Goal: Transaction & Acquisition: Purchase product/service

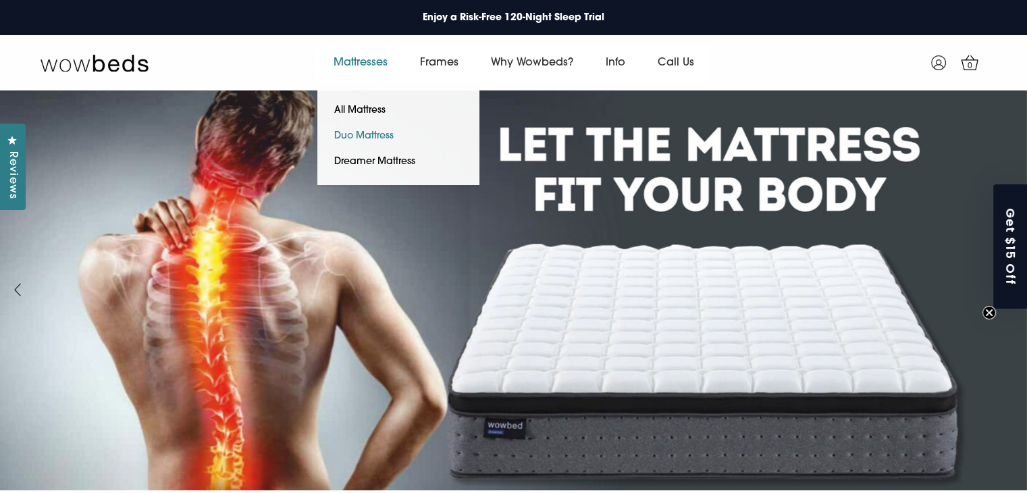
click at [356, 130] on link "Duo Mattress" at bounding box center [363, 137] width 93 height 26
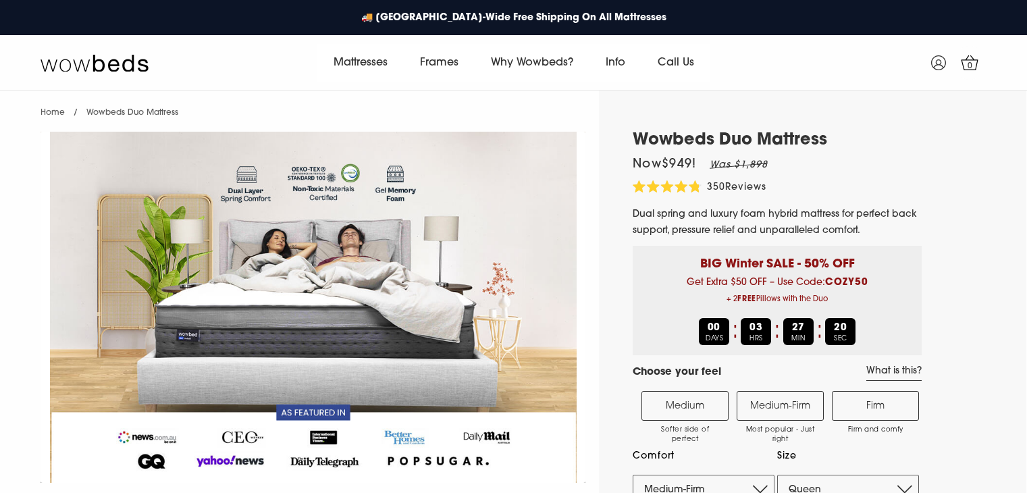
select select "Medium-Firm"
select select "Queen"
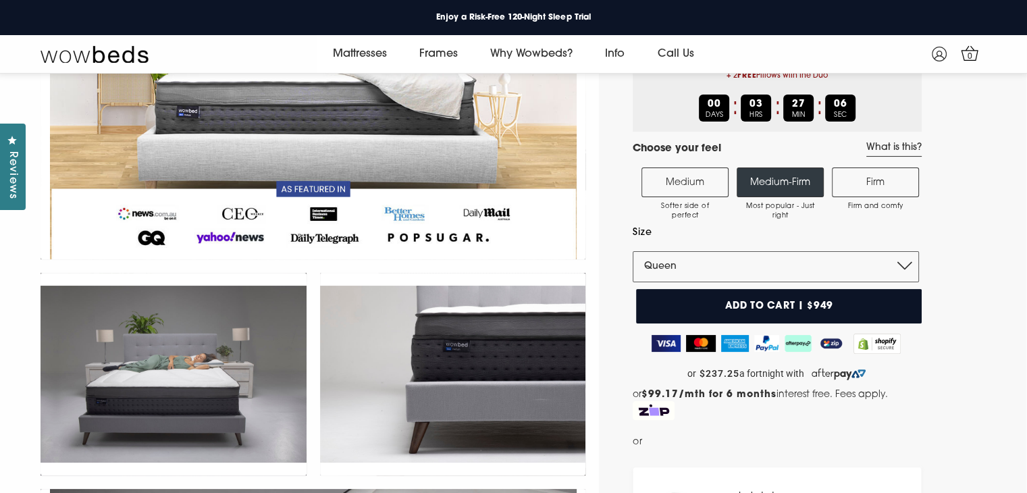
scroll to position [186, 0]
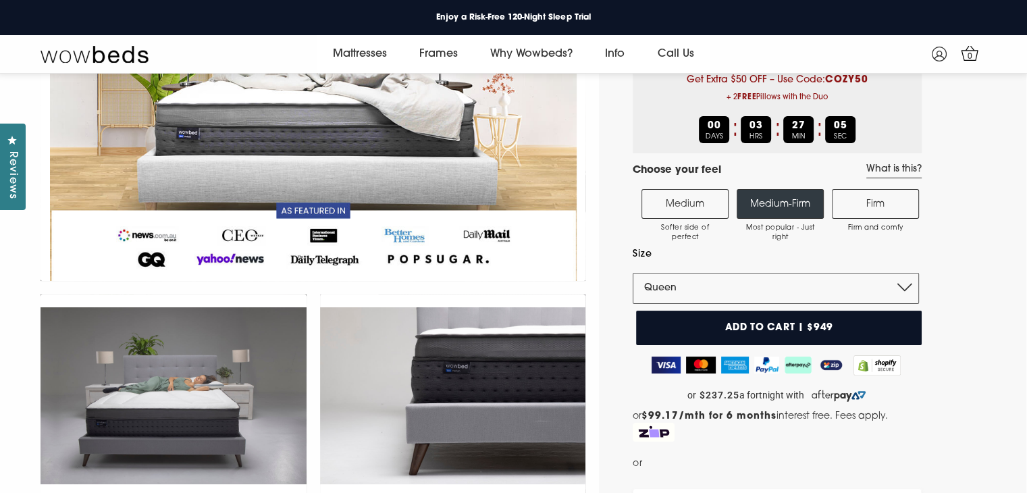
drag, startPoint x: 762, startPoint y: 323, endPoint x: 803, endPoint y: 279, distance: 60.2
click at [761, 323] on button "Add to cart | $949" at bounding box center [779, 327] width 286 height 34
click at [972, 57] on span "1" at bounding box center [969, 56] width 13 height 13
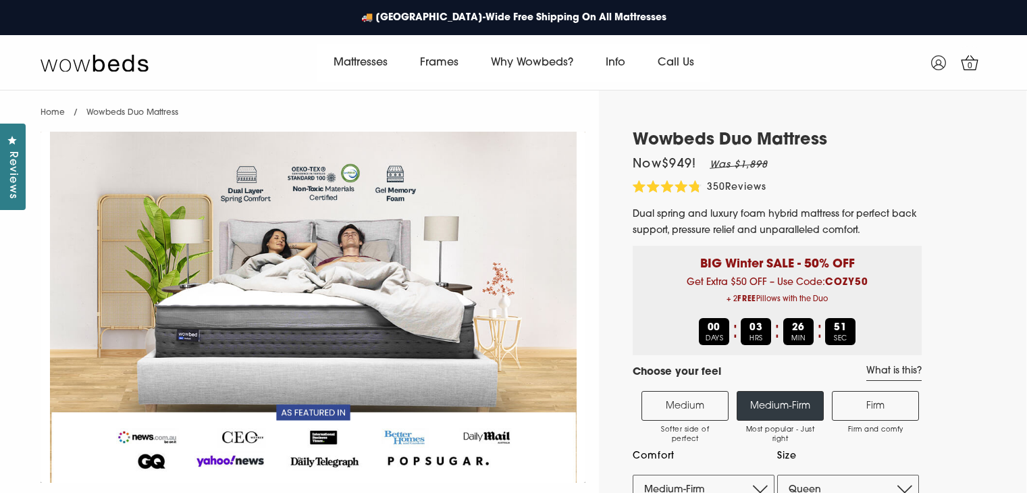
select select "Medium-Firm"
select select "Queen"
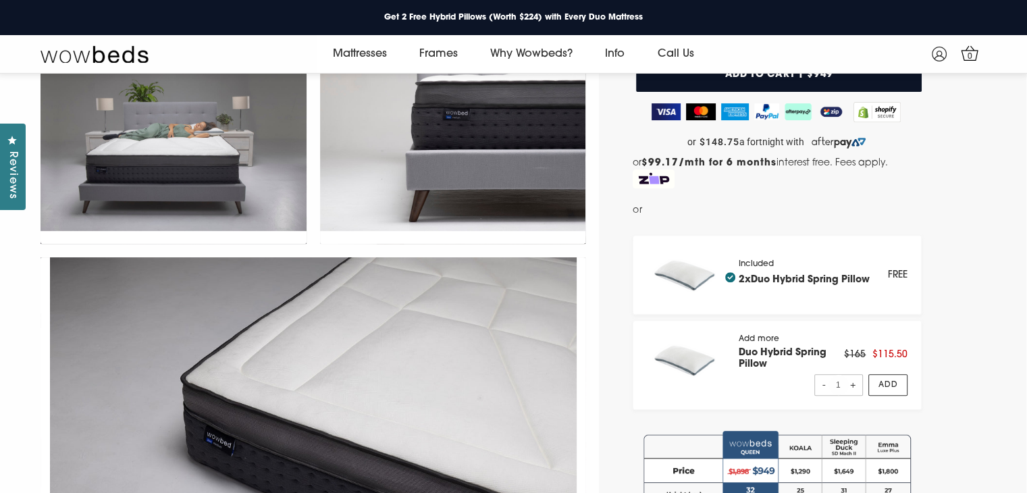
scroll to position [641, 0]
